Goal: Task Accomplishment & Management: Manage account settings

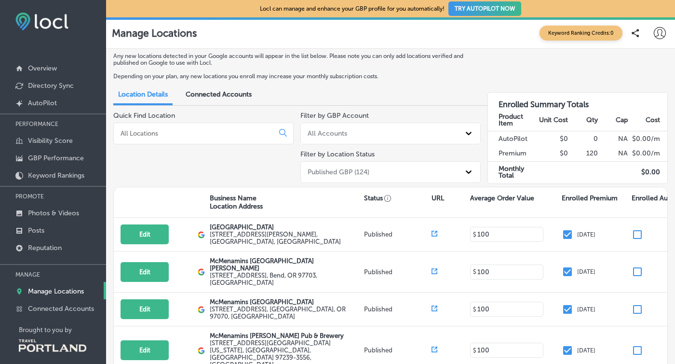
click at [154, 139] on div at bounding box center [203, 134] width 180 height 22
click at [157, 136] on input at bounding box center [196, 133] width 152 height 9
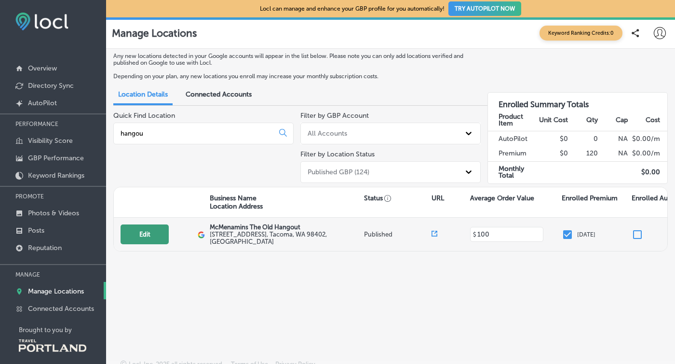
type input "hangou"
click at [146, 224] on button "Edit" at bounding box center [145, 234] width 48 height 20
select select "US"
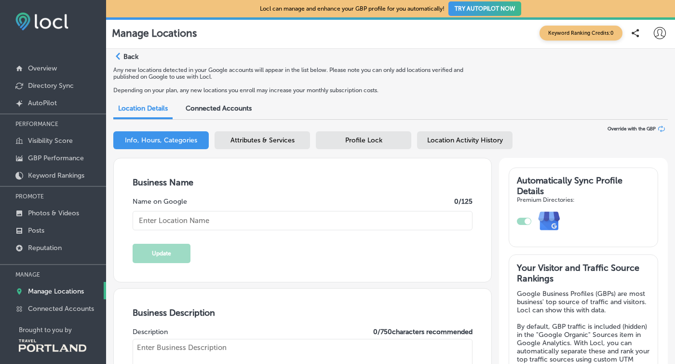
type input "McMenamins The Old Hangout"
type input "[STREET_ADDRESS]"
type input "Tacoma"
type input "98402"
type input "US"
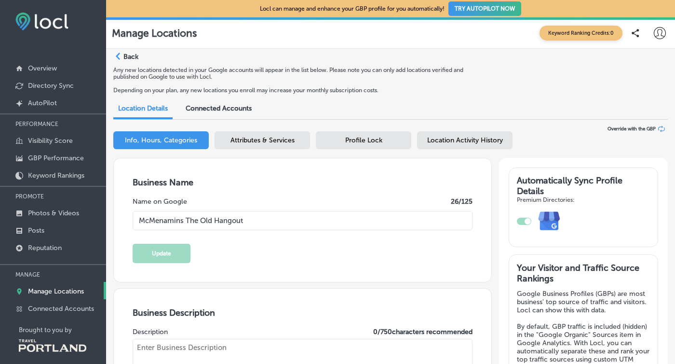
type input "[URL][DOMAIN_NAME]"
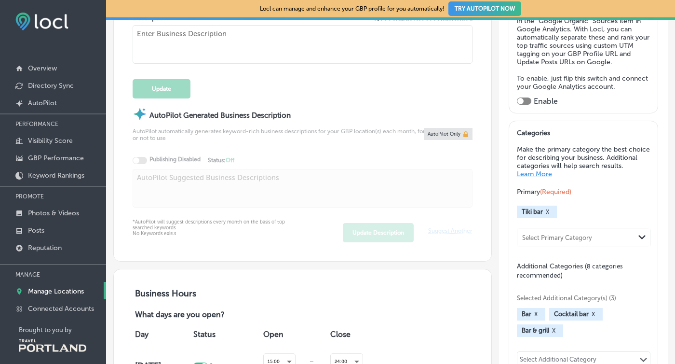
type input "[PHONE_NUMBER]"
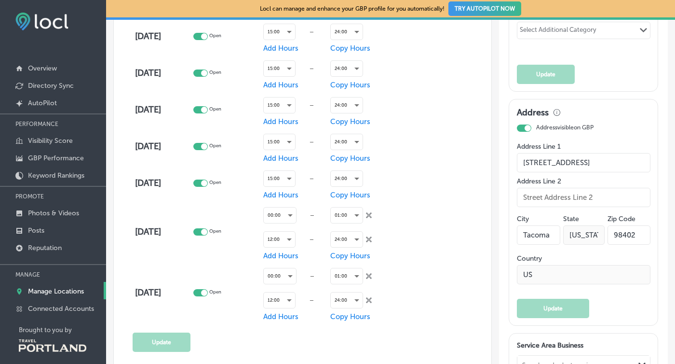
scroll to position [646, 0]
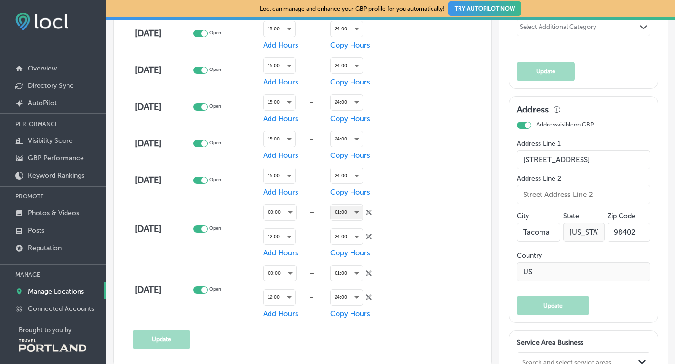
click at [358, 212] on div "01:00" at bounding box center [347, 212] width 32 height 13
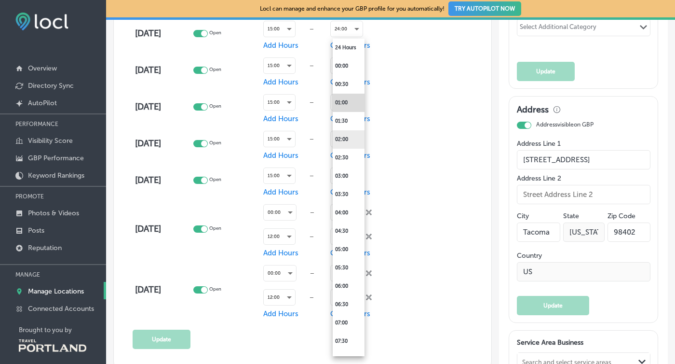
click at [352, 137] on li "02:00" at bounding box center [349, 139] width 32 height 18
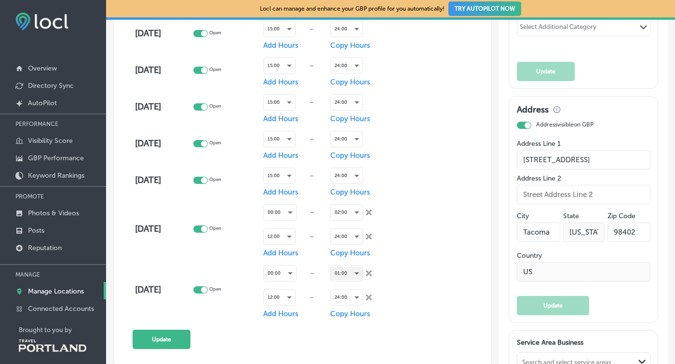
click at [358, 273] on div "01:00" at bounding box center [347, 273] width 32 height 13
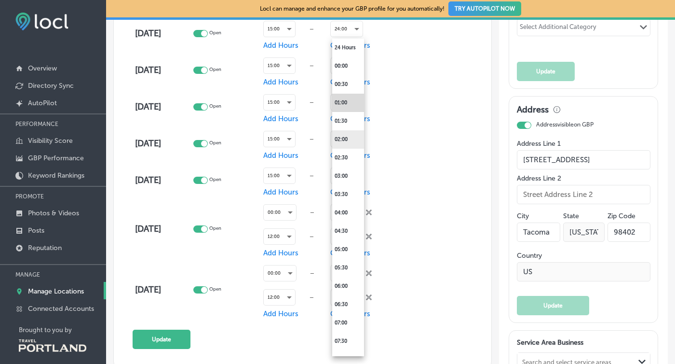
click at [351, 143] on li "02:00" at bounding box center [348, 139] width 32 height 18
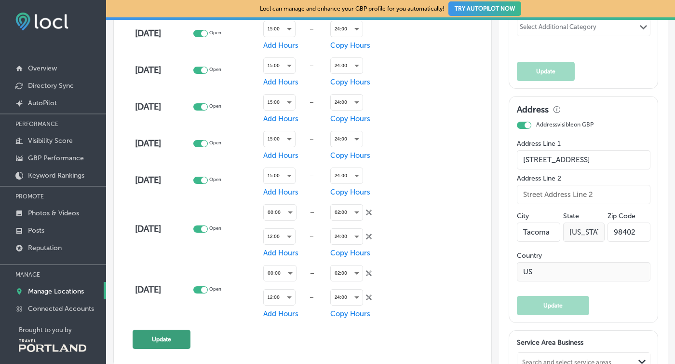
click at [168, 338] on button "Update" at bounding box center [162, 338] width 58 height 19
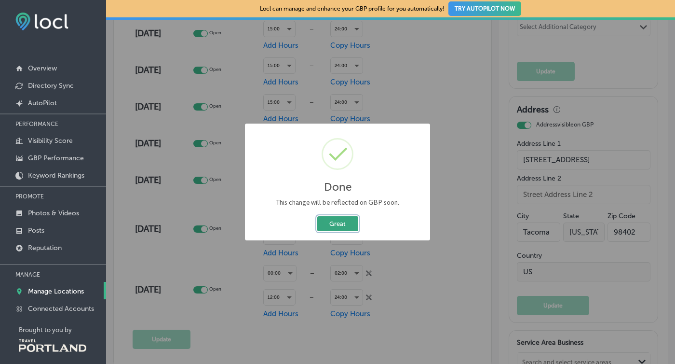
click at [345, 224] on button "Great" at bounding box center [337, 223] width 41 height 15
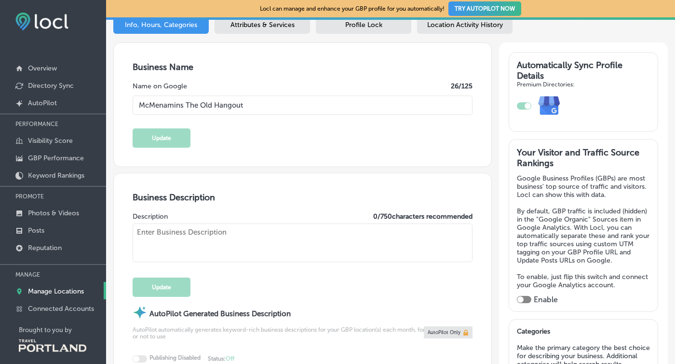
scroll to position [0, 0]
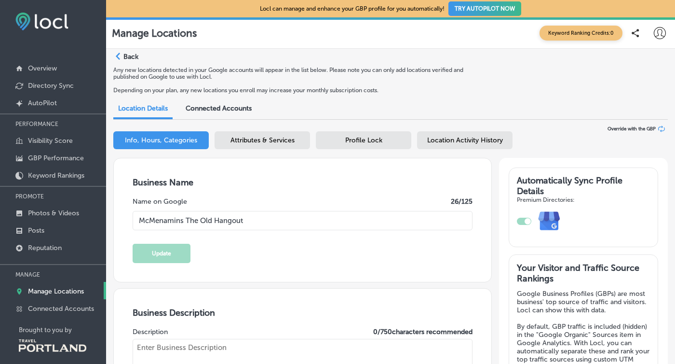
click at [134, 57] on p "Back" at bounding box center [130, 57] width 15 height 8
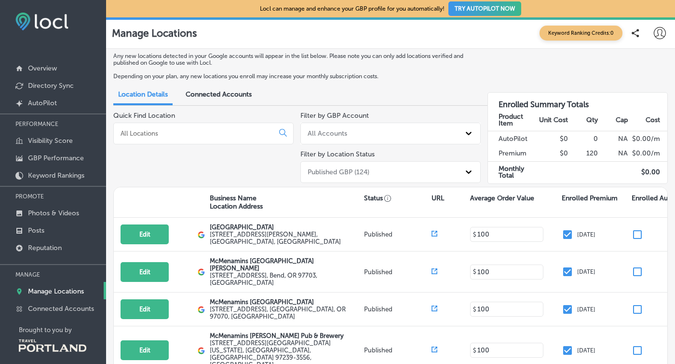
click at [206, 132] on input at bounding box center [196, 133] width 152 height 9
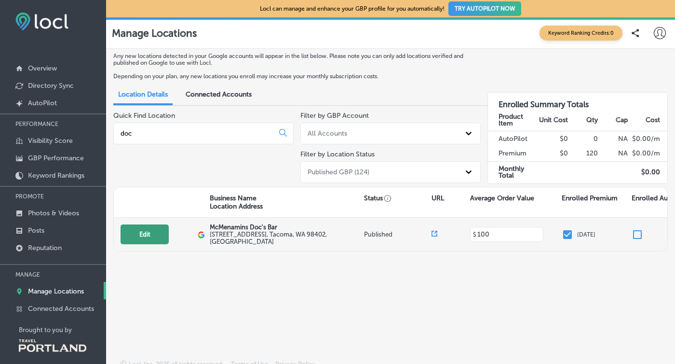
type input "doc"
click at [153, 234] on button "Edit" at bounding box center [145, 234] width 48 height 20
select select "US"
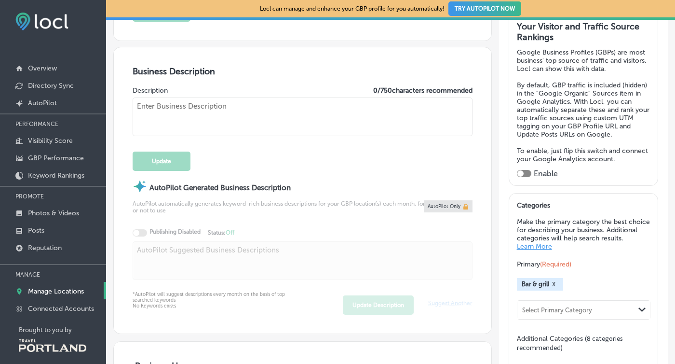
type input "[STREET_ADDRESS]"
type input "Tacoma"
type input "98402"
type input "US"
type input "[URL][DOMAIN_NAME]"
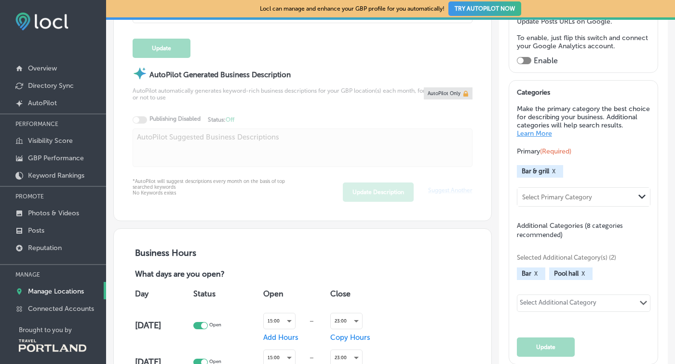
type input "McMenamins Doc's Bar"
type input "[PHONE_NUMBER]"
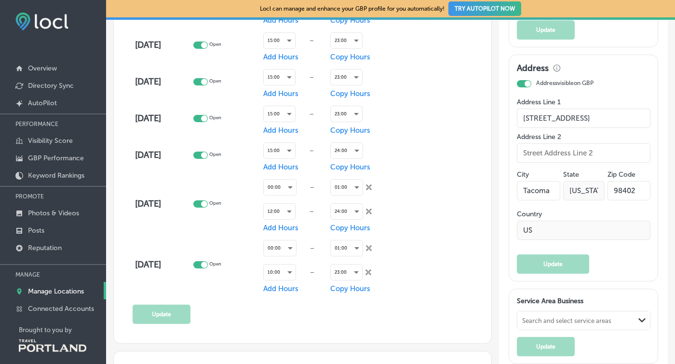
scroll to position [671, 0]
click at [356, 189] on div "01:00" at bounding box center [347, 186] width 32 height 13
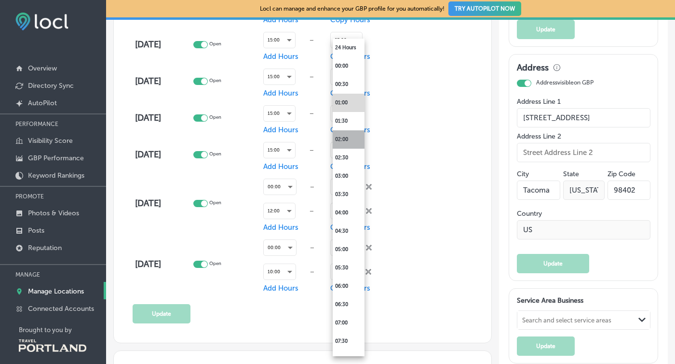
click at [358, 139] on li "02:00" at bounding box center [349, 139] width 32 height 18
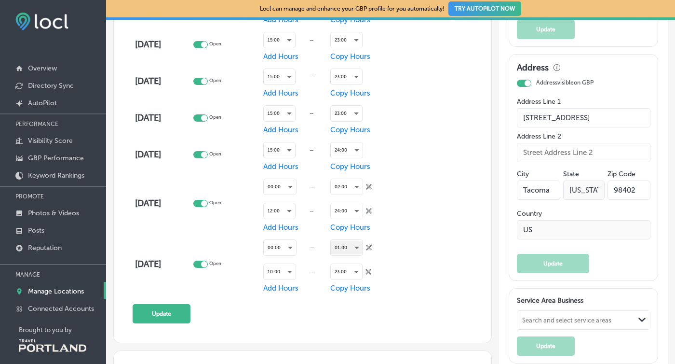
click at [353, 244] on div "01:00" at bounding box center [347, 247] width 32 height 13
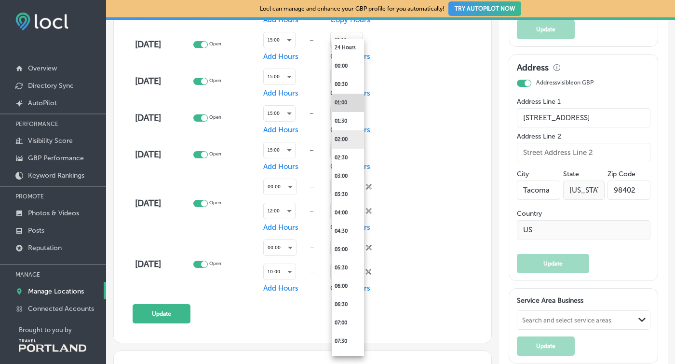
click at [357, 137] on li "02:00" at bounding box center [348, 139] width 32 height 18
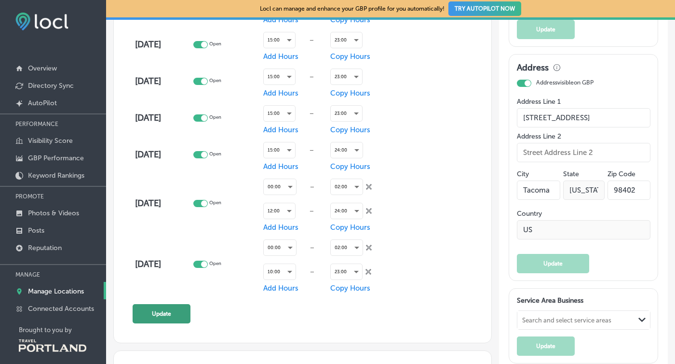
click at [151, 312] on button "Update" at bounding box center [162, 313] width 58 height 19
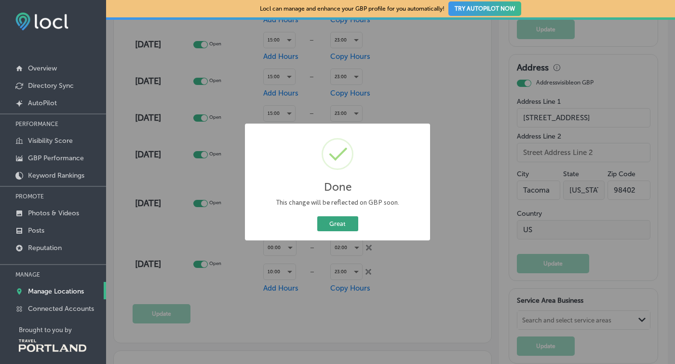
click at [344, 228] on button "Great" at bounding box center [337, 223] width 41 height 15
